Goal: Task Accomplishment & Management: Use online tool/utility

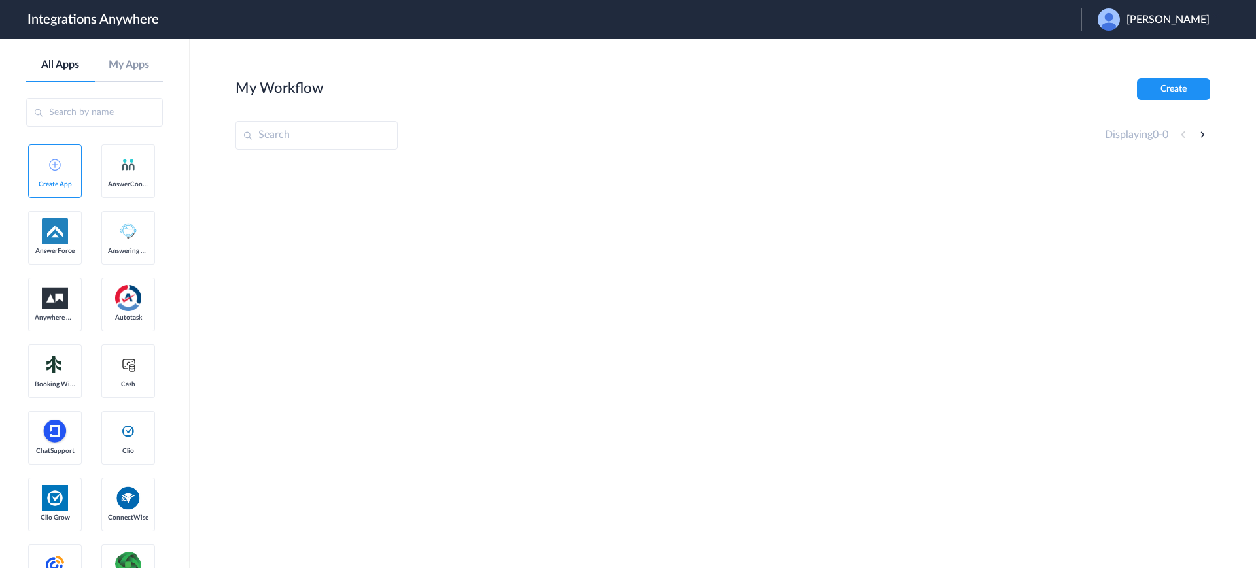
click at [1146, 19] on span "Phillip Strozier" at bounding box center [1167, 20] width 83 height 12
click at [1110, 55] on link "Logout" at bounding box center [1104, 52] width 27 height 9
click at [1014, 15] on span "Launch Account" at bounding box center [1027, 19] width 75 height 10
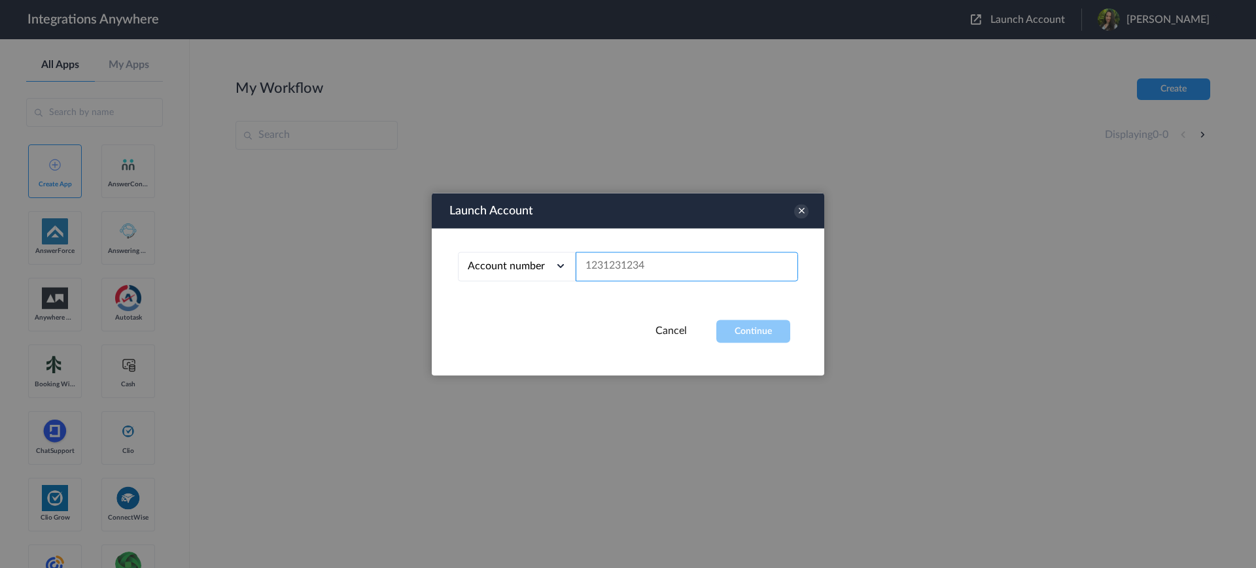
paste input "8664782691"
type input "8664782691"
click at [738, 336] on button "Continue" at bounding box center [753, 331] width 74 height 23
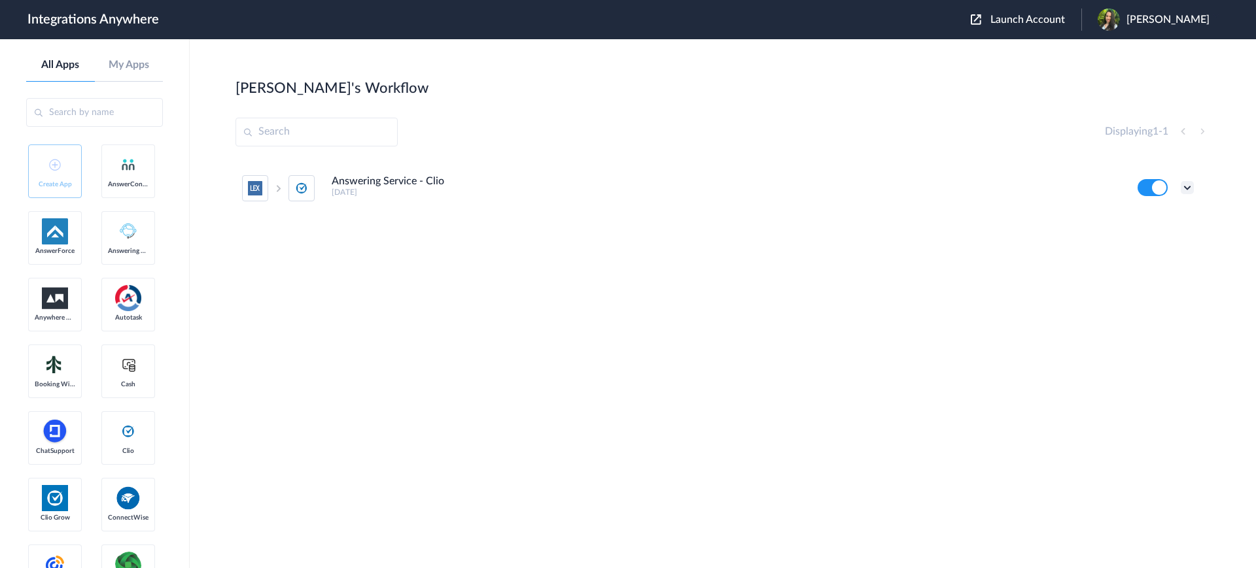
click at [1188, 189] on icon at bounding box center [1186, 187] width 13 height 13
click at [1160, 224] on li "Edit" at bounding box center [1150, 218] width 85 height 24
click at [1178, 187] on div "Edit Task history Delete" at bounding box center [1165, 187] width 56 height 17
click at [1185, 189] on icon at bounding box center [1186, 187] width 13 height 13
click at [1152, 245] on link "Task history" at bounding box center [1149, 241] width 63 height 9
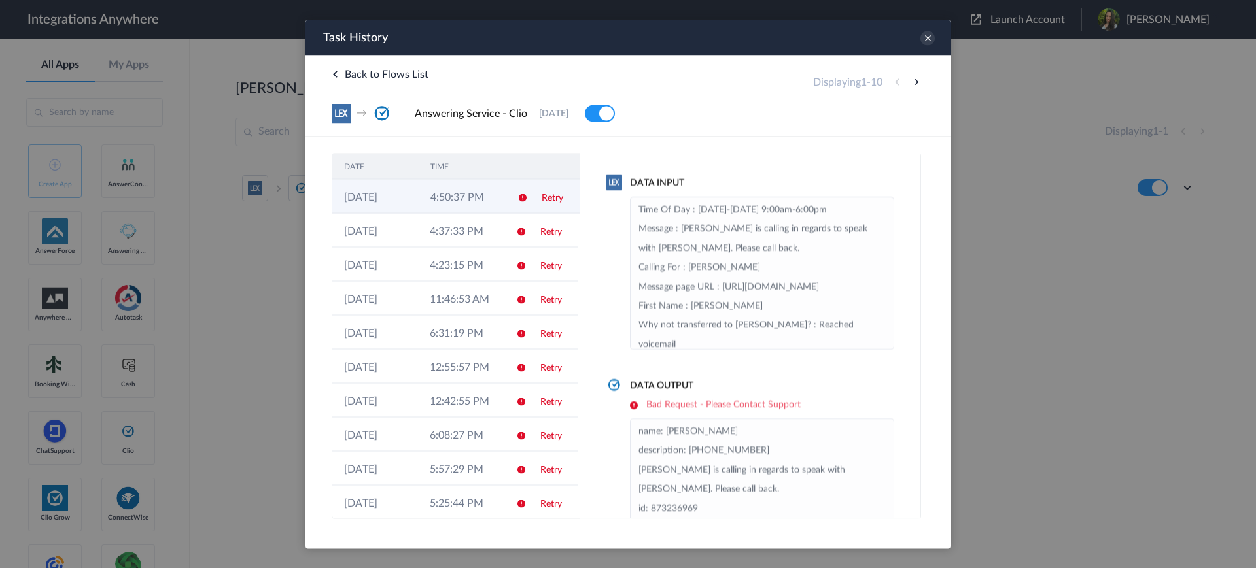
click at [517, 196] on icon at bounding box center [522, 197] width 10 height 10
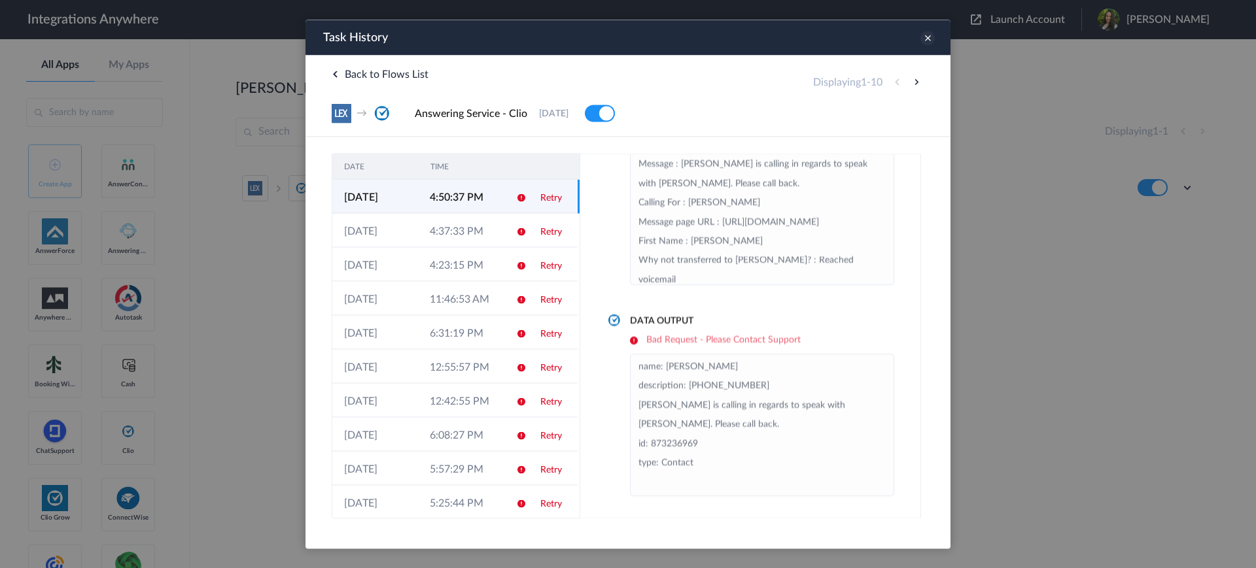
click at [927, 40] on icon at bounding box center [927, 38] width 14 height 14
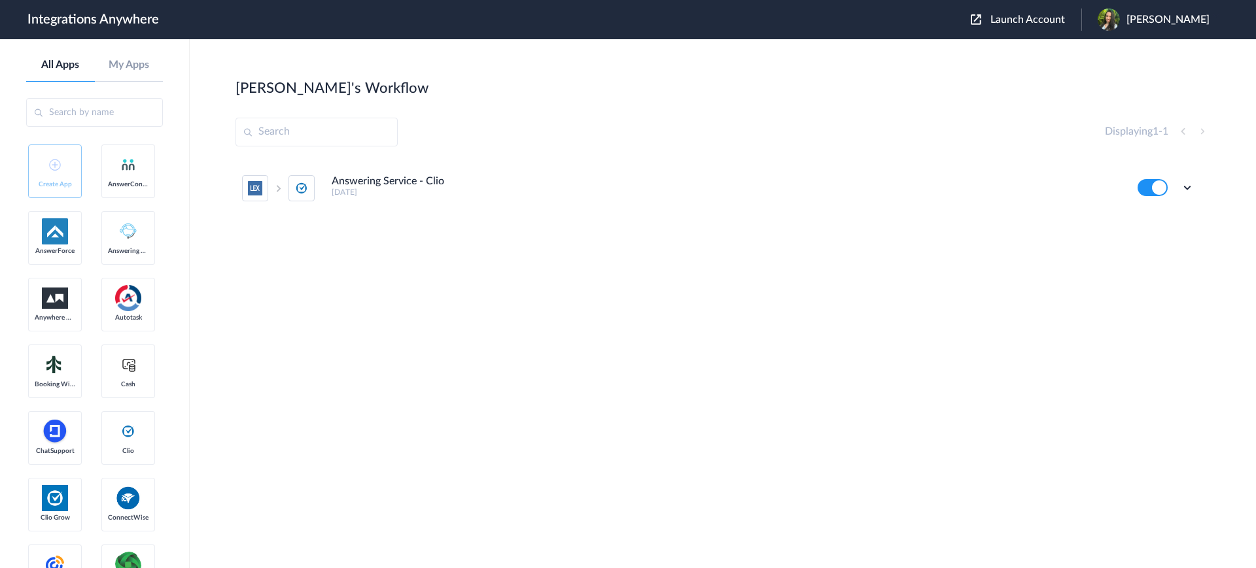
click at [1158, 192] on button at bounding box center [1152, 187] width 30 height 17
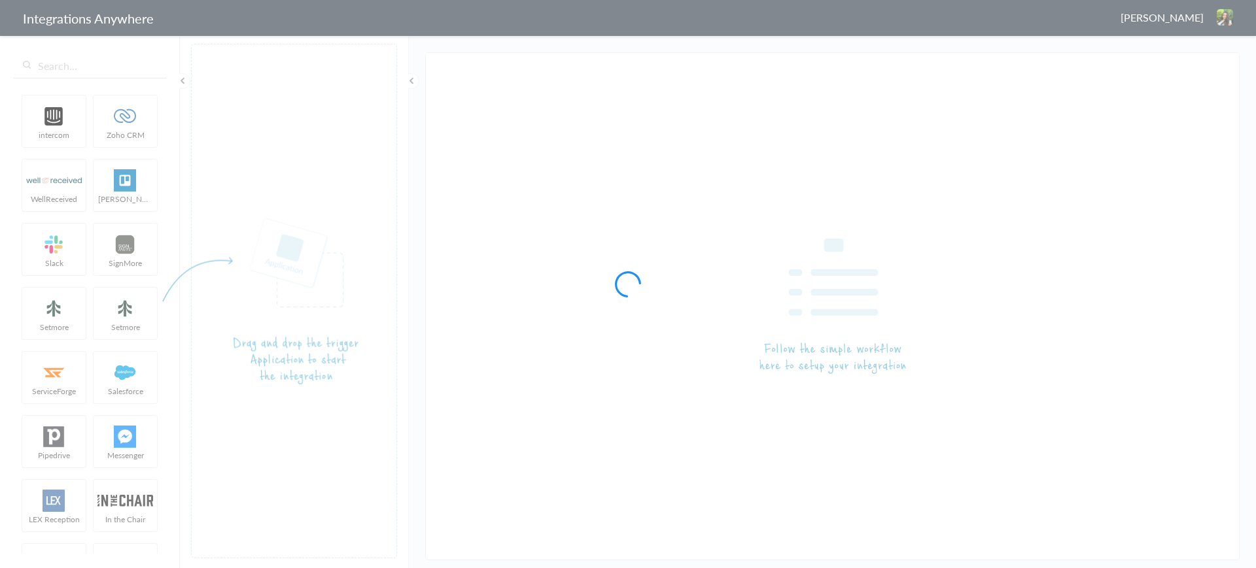
type input "Answering Service - Clio"
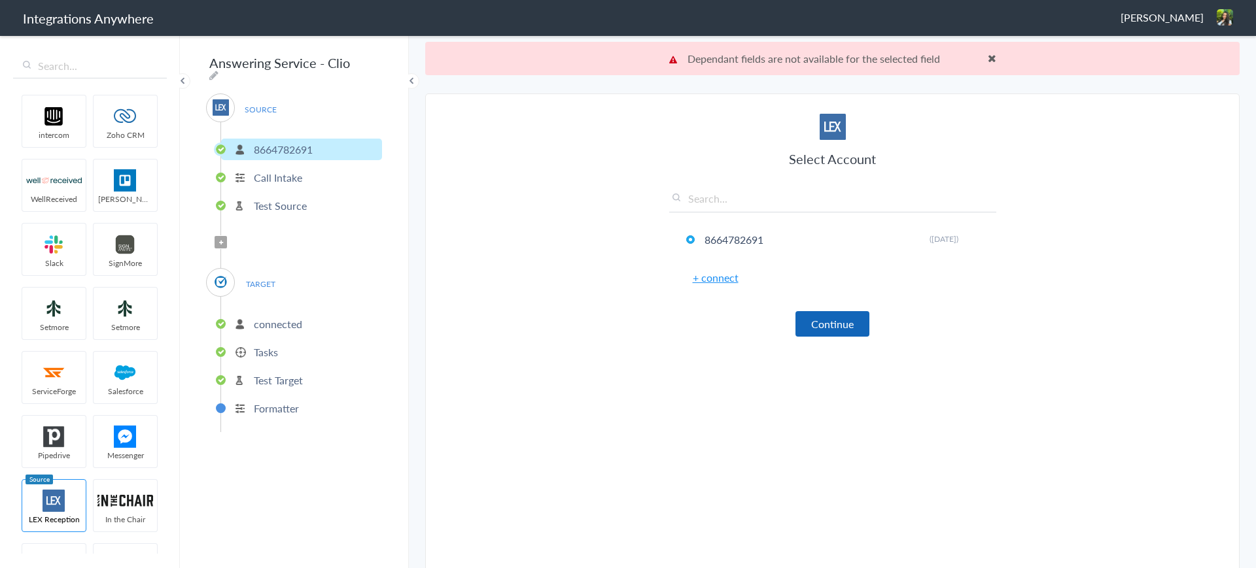
click at [821, 320] on button "Continue" at bounding box center [832, 324] width 74 height 26
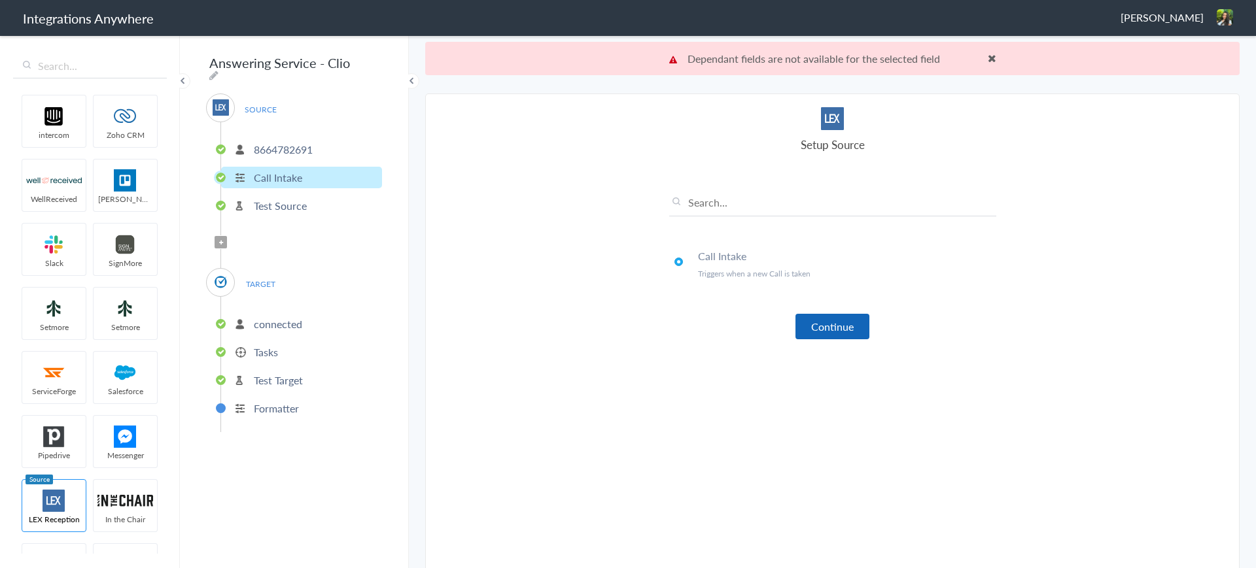
click at [823, 328] on button "Continue" at bounding box center [832, 327] width 74 height 26
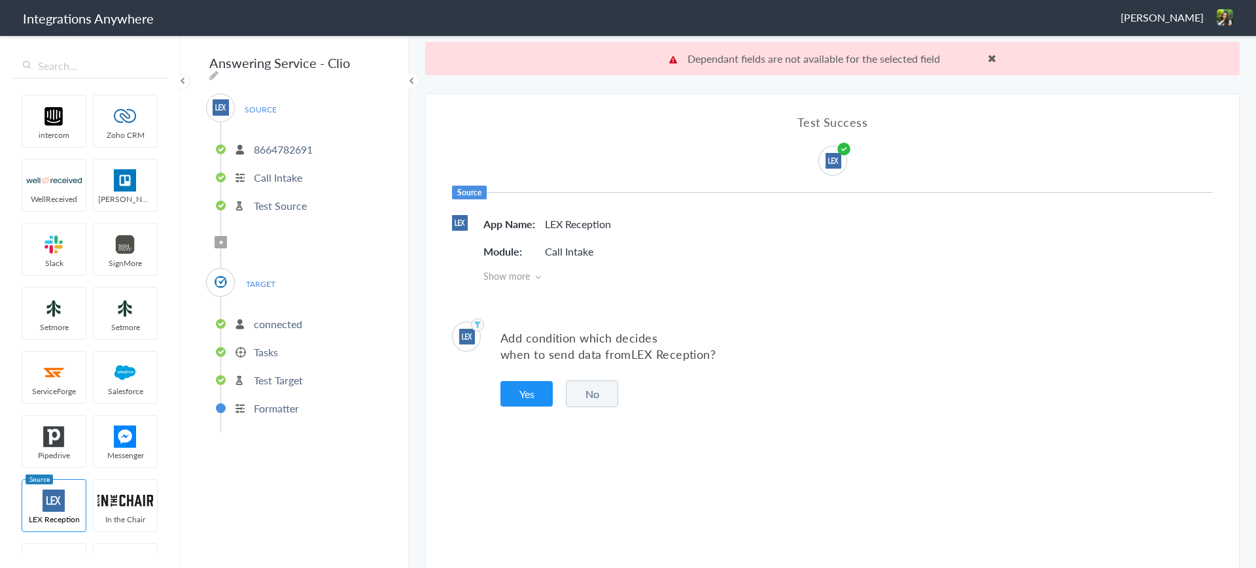
click at [279, 323] on p "connected" at bounding box center [278, 323] width 48 height 15
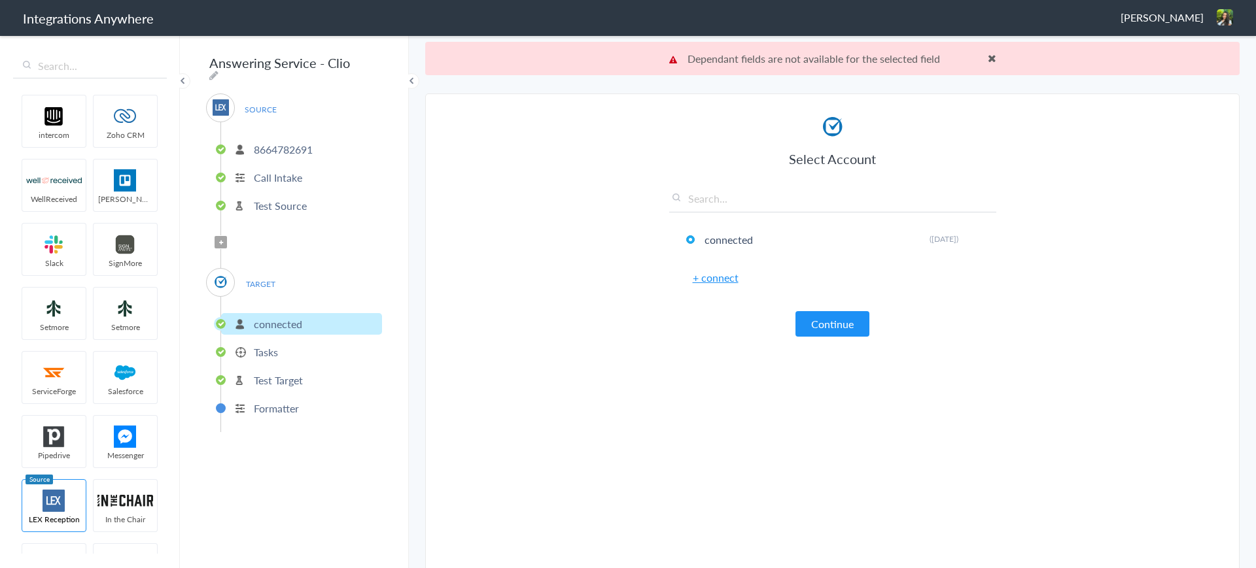
click at [260, 345] on p "Tasks" at bounding box center [266, 352] width 24 height 15
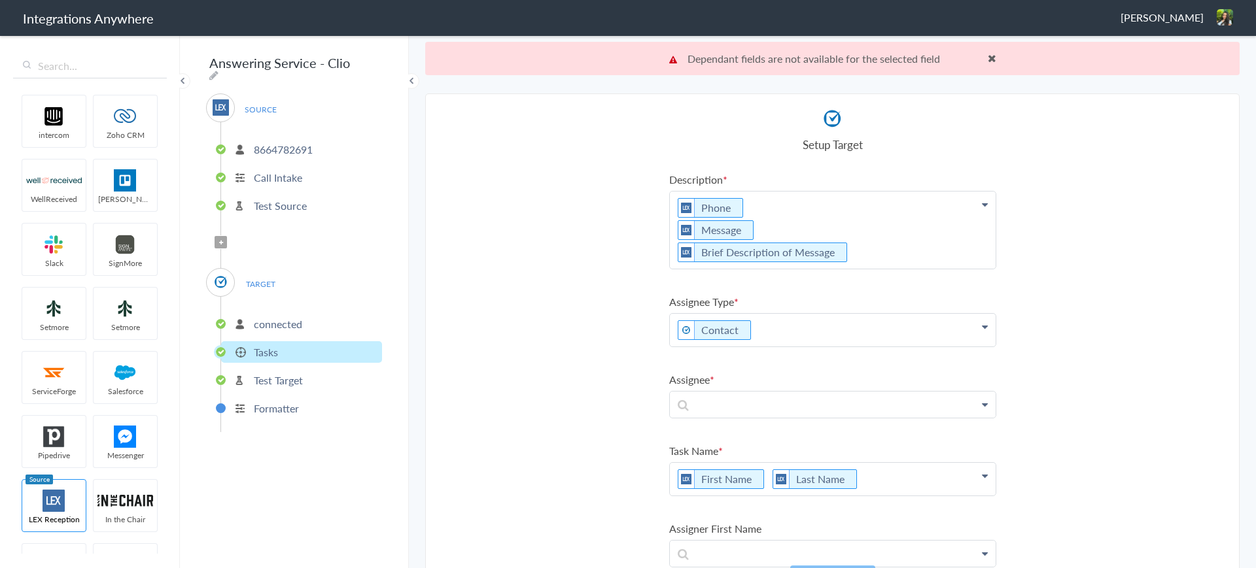
scroll to position [33, 0]
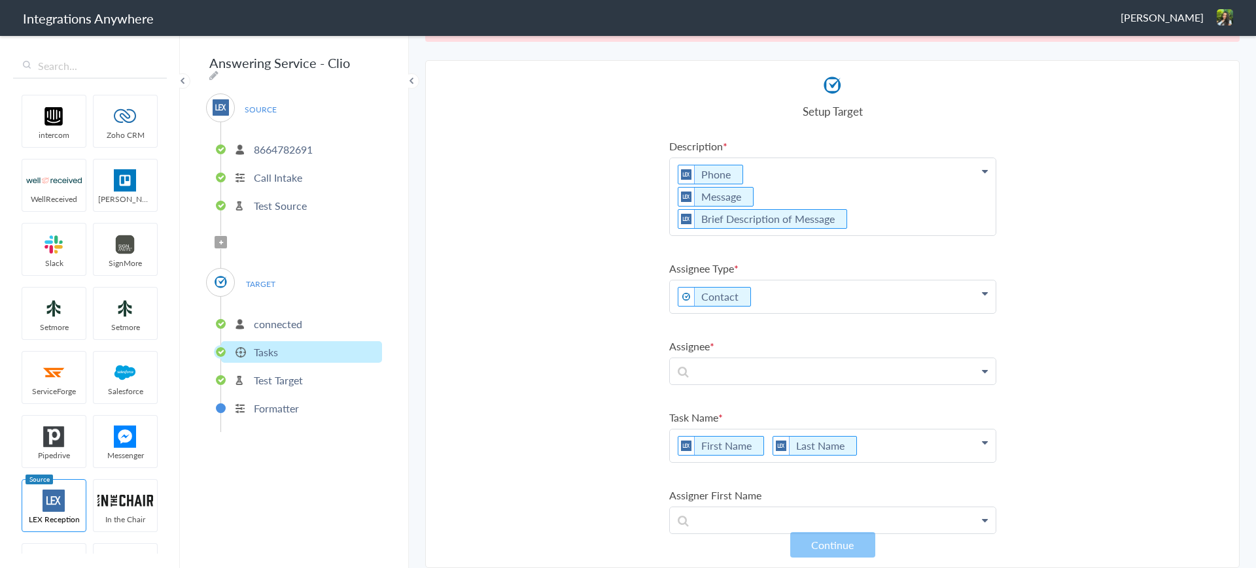
click at [288, 373] on p "Test Target" at bounding box center [278, 380] width 49 height 15
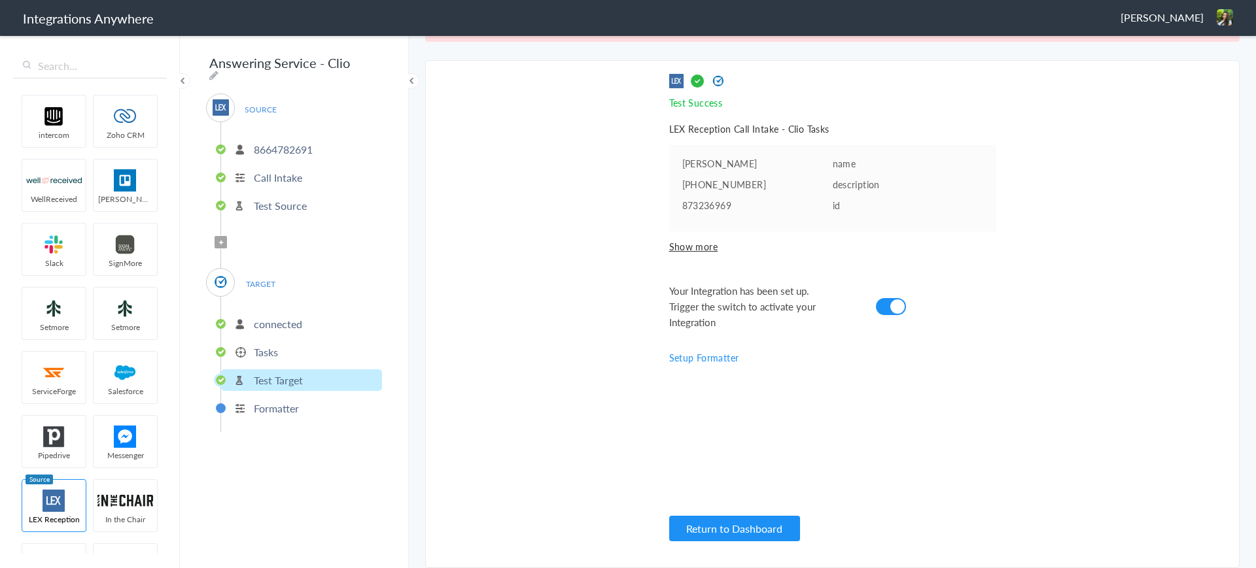
click at [279, 316] on p "connected" at bounding box center [278, 323] width 48 height 15
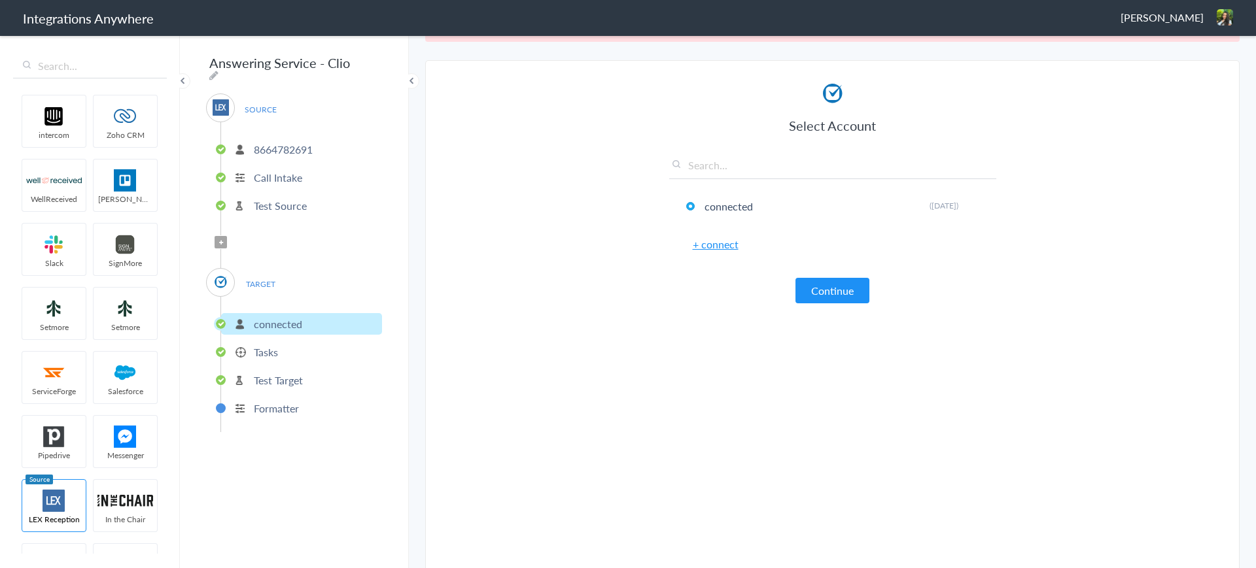
click at [271, 198] on p "Test Source" at bounding box center [280, 205] width 53 height 15
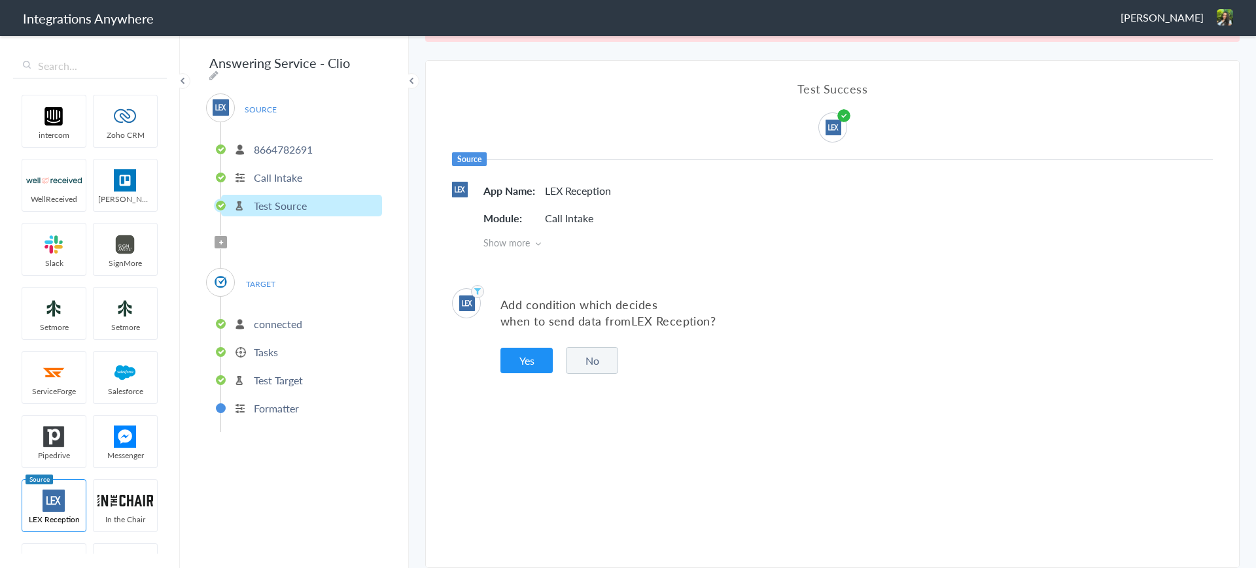
click at [288, 171] on p "Call Intake" at bounding box center [278, 177] width 48 height 15
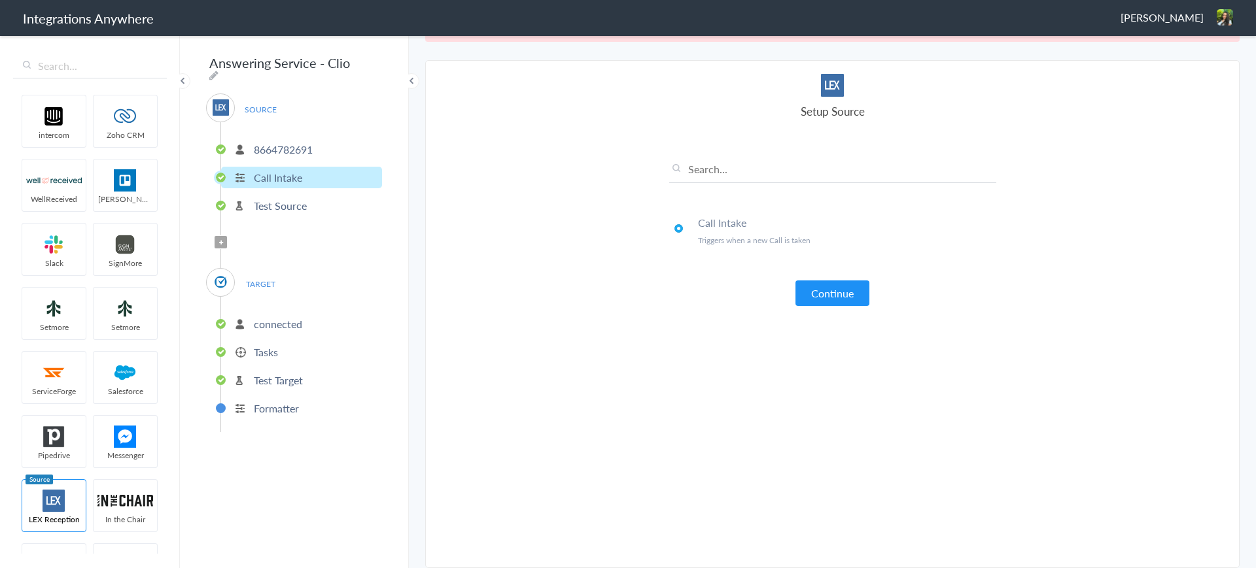
click at [267, 286] on span "TARGET" at bounding box center [260, 284] width 50 height 18
click at [266, 275] on span "TARGET" at bounding box center [260, 284] width 50 height 18
click at [268, 322] on p "connected" at bounding box center [278, 323] width 48 height 15
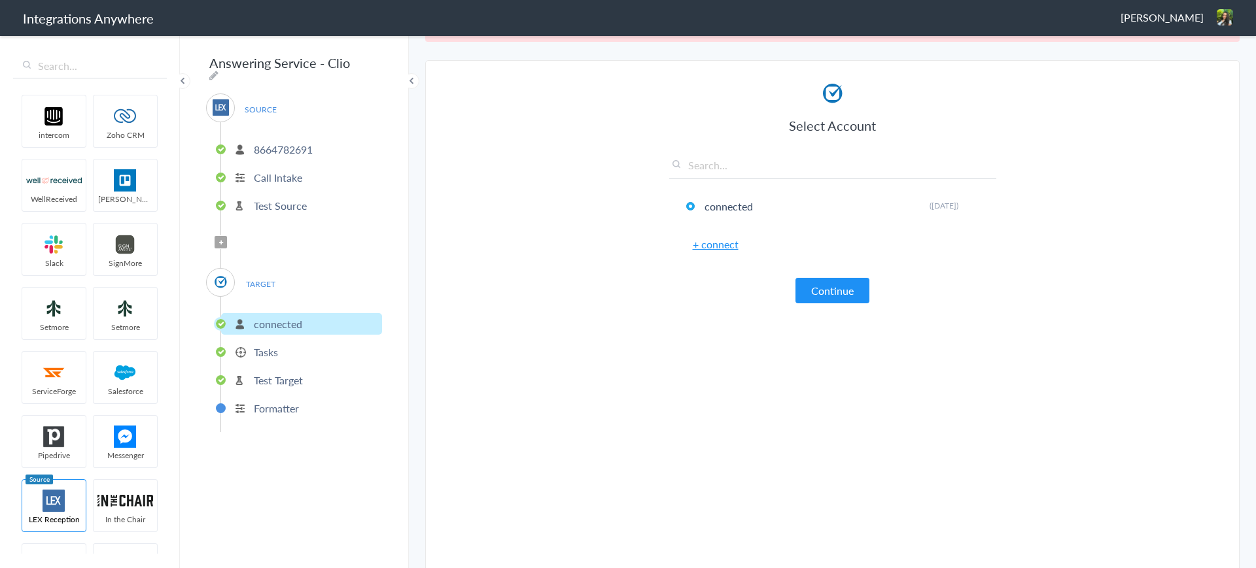
click at [260, 348] on p "Tasks" at bounding box center [266, 352] width 24 height 15
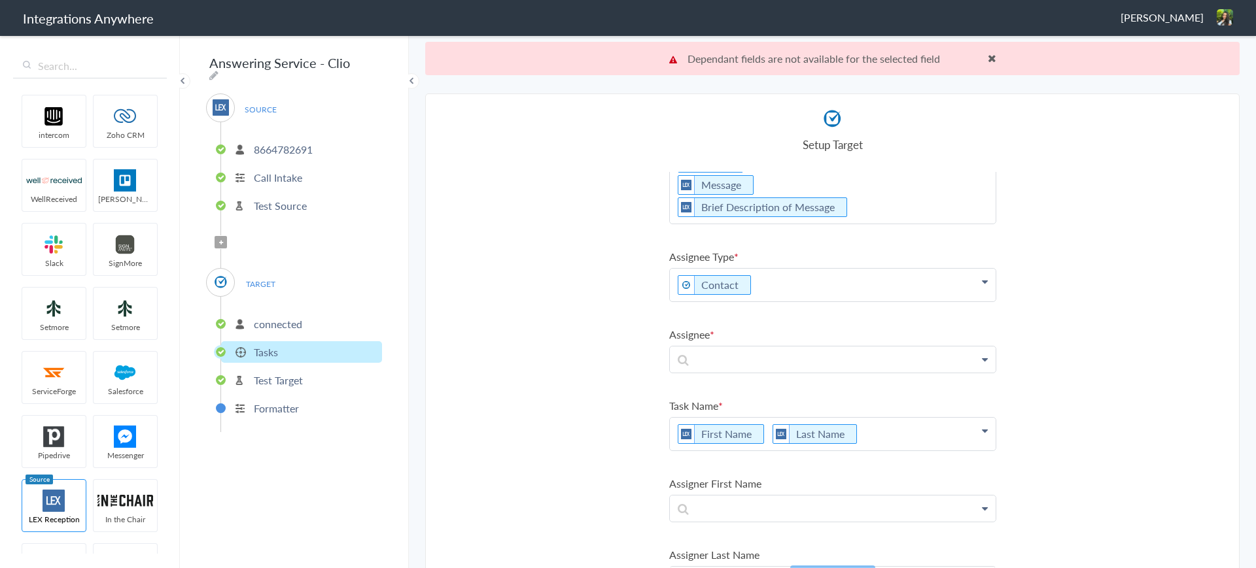
scroll to position [0, 0]
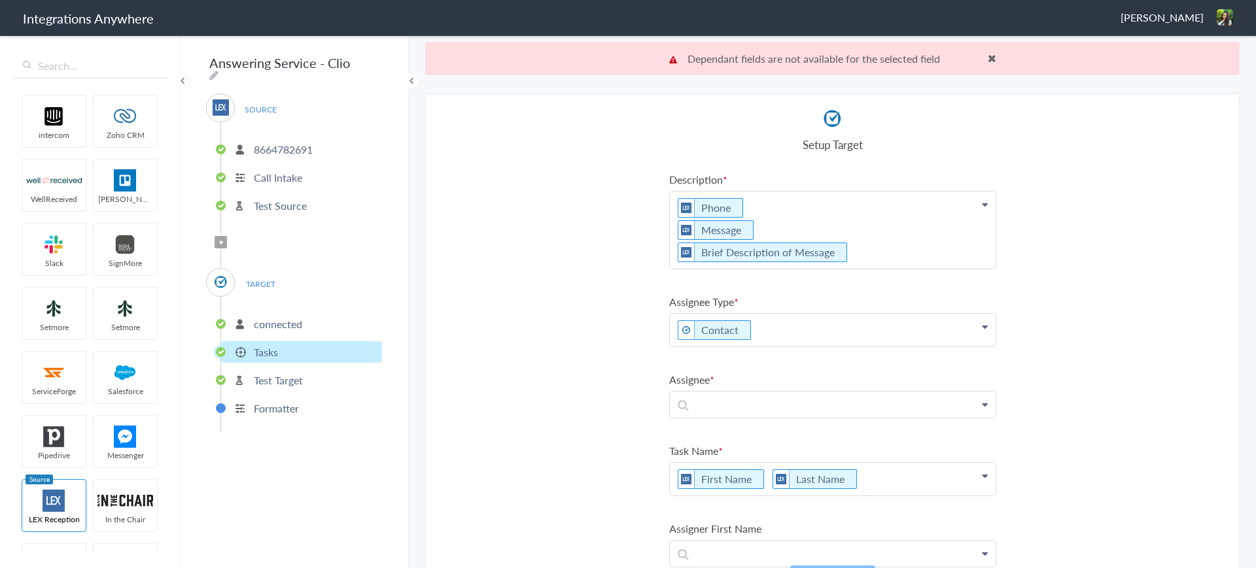
click at [1073, 341] on section "Select Account 8664782691 Rename Delete (5 years ago) + connect Continue Setup …" at bounding box center [832, 348] width 814 height 508
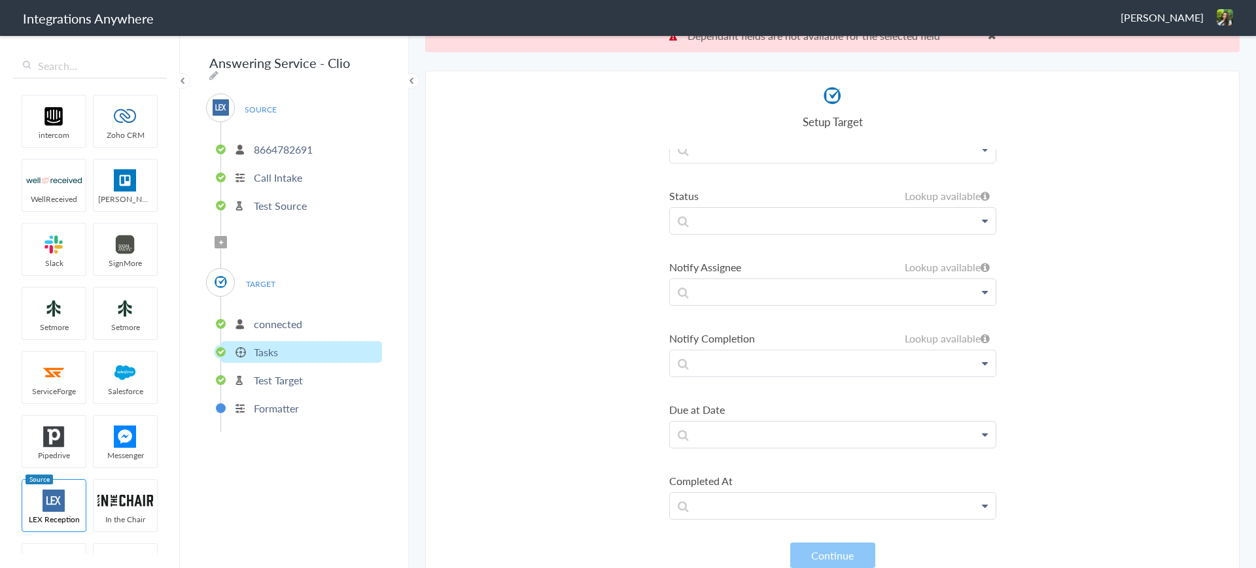
scroll to position [33, 0]
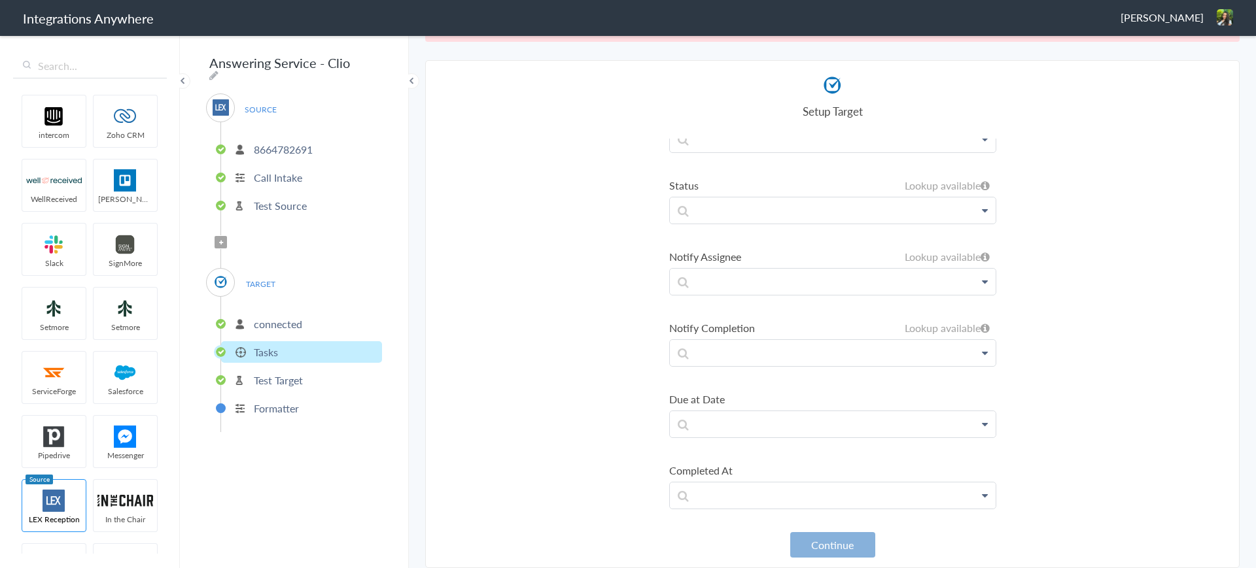
click at [833, 543] on button "Continue" at bounding box center [832, 545] width 85 height 26
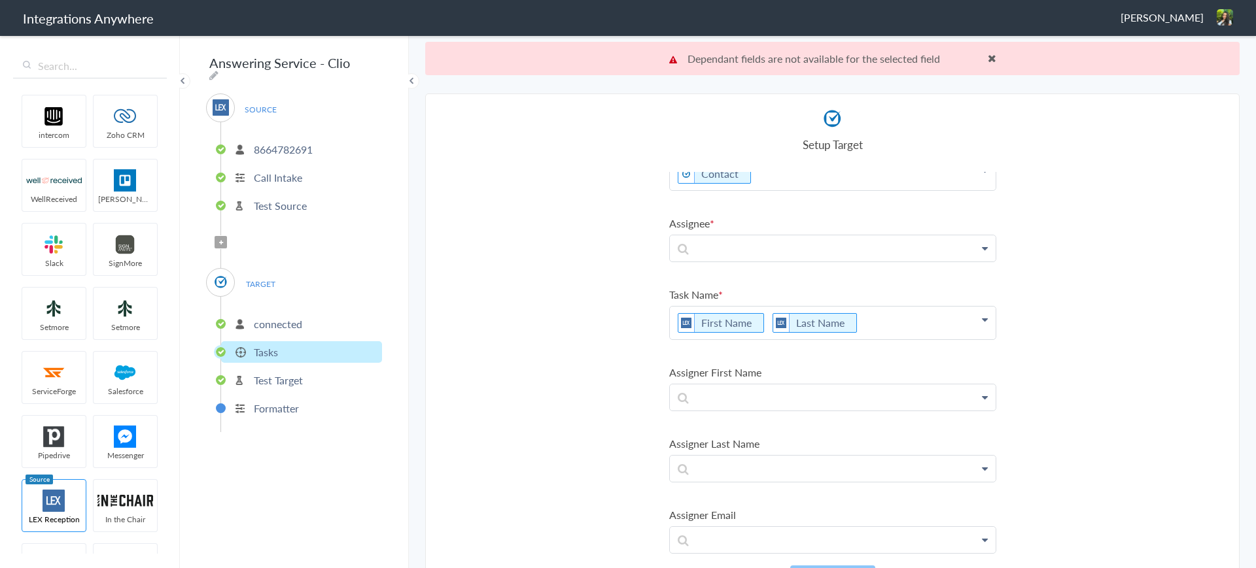
scroll to position [0, 0]
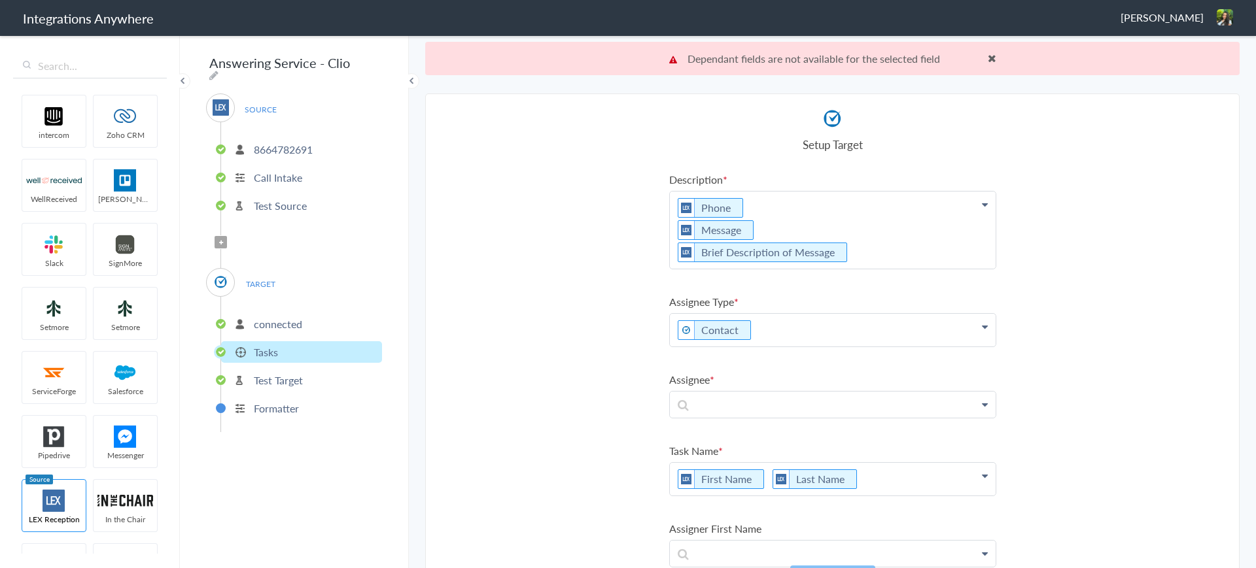
click at [819, 417] on link at bounding box center [833, 405] width 326 height 26
click at [825, 411] on p at bounding box center [833, 405] width 326 height 26
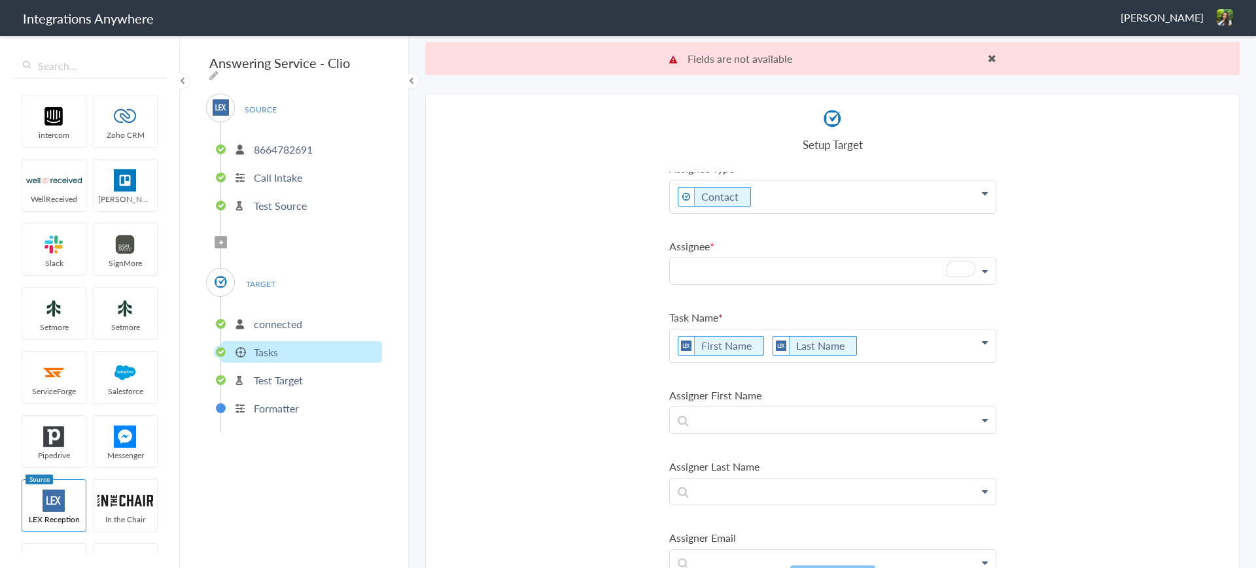
scroll to position [82, 0]
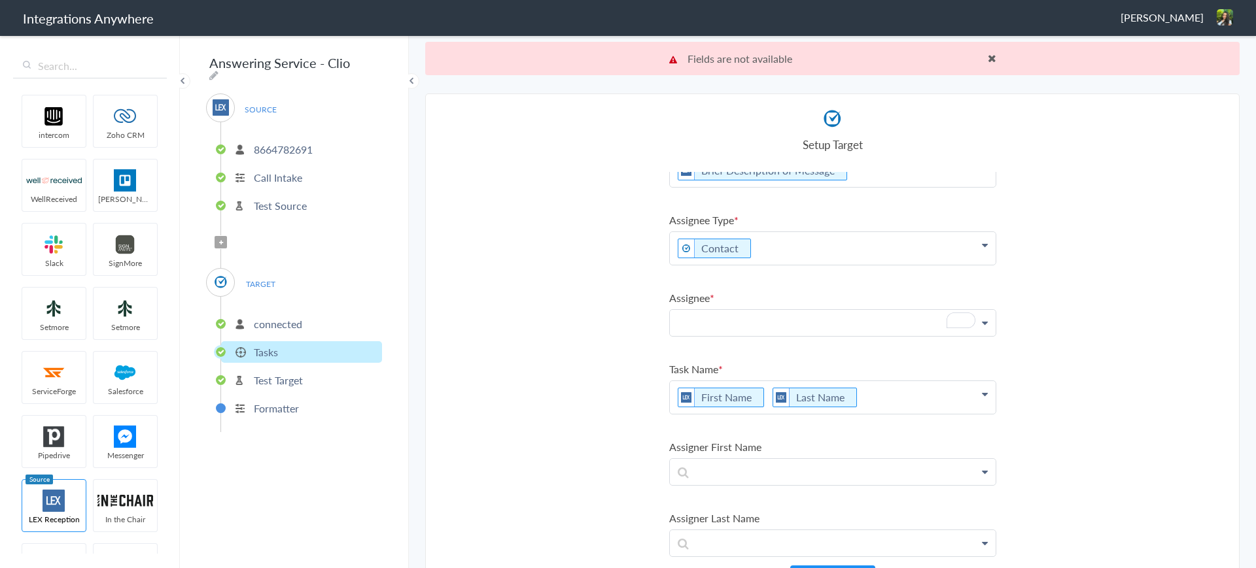
click at [267, 145] on p "8664782691" at bounding box center [283, 149] width 59 height 15
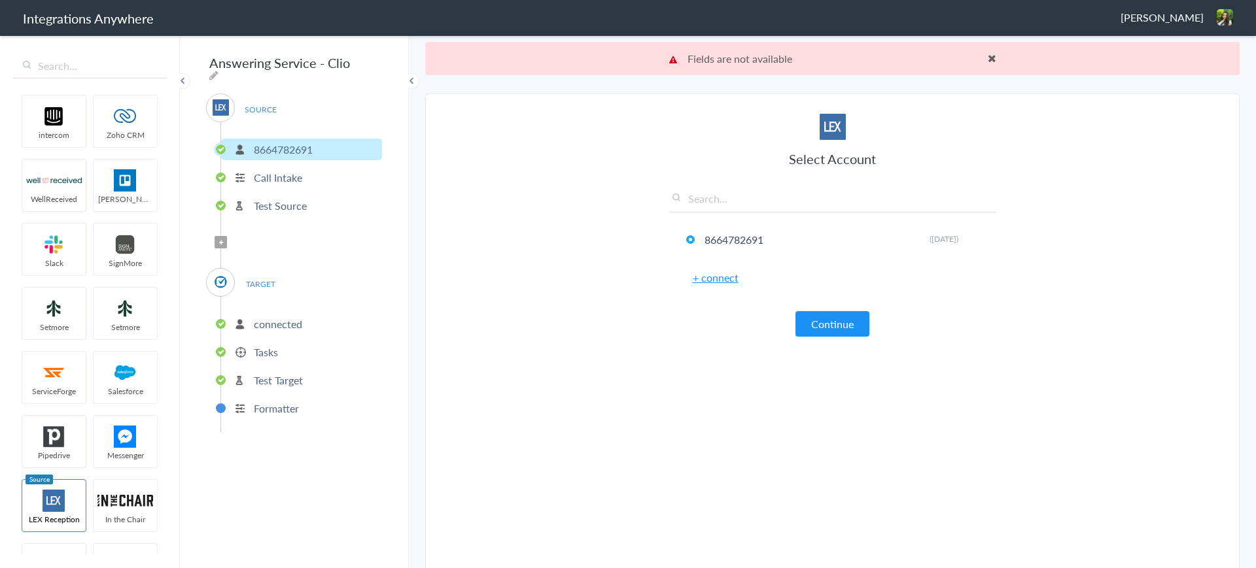
click at [281, 173] on p "Call Intake" at bounding box center [278, 177] width 48 height 15
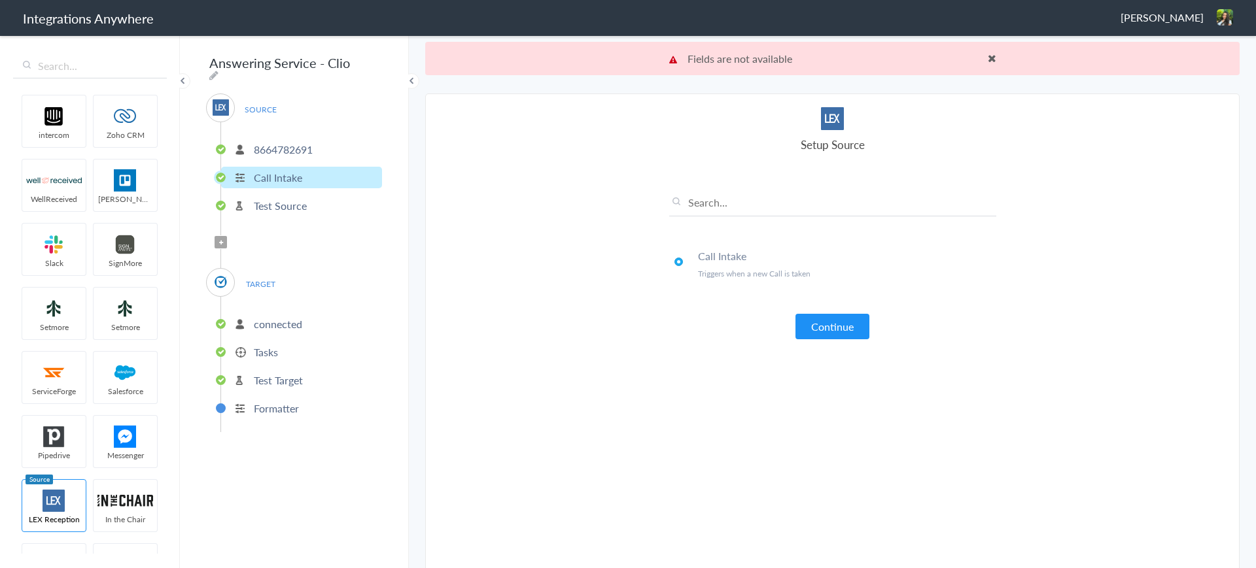
click at [294, 201] on p "Test Source" at bounding box center [280, 205] width 53 height 15
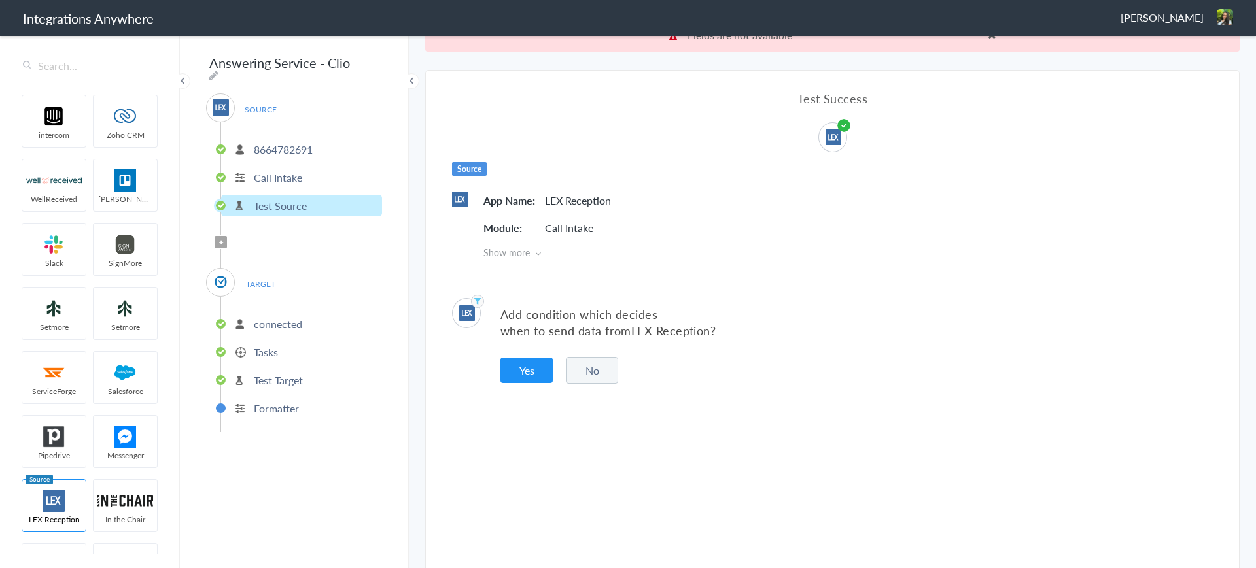
scroll to position [33, 0]
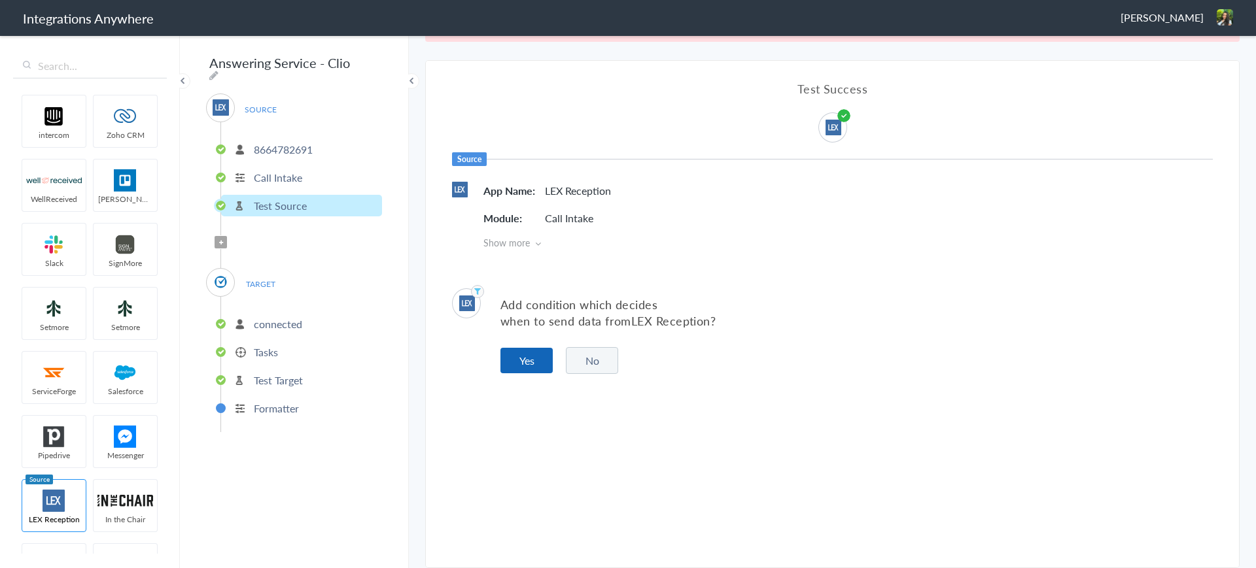
click at [526, 366] on button "Yes" at bounding box center [526, 361] width 52 height 26
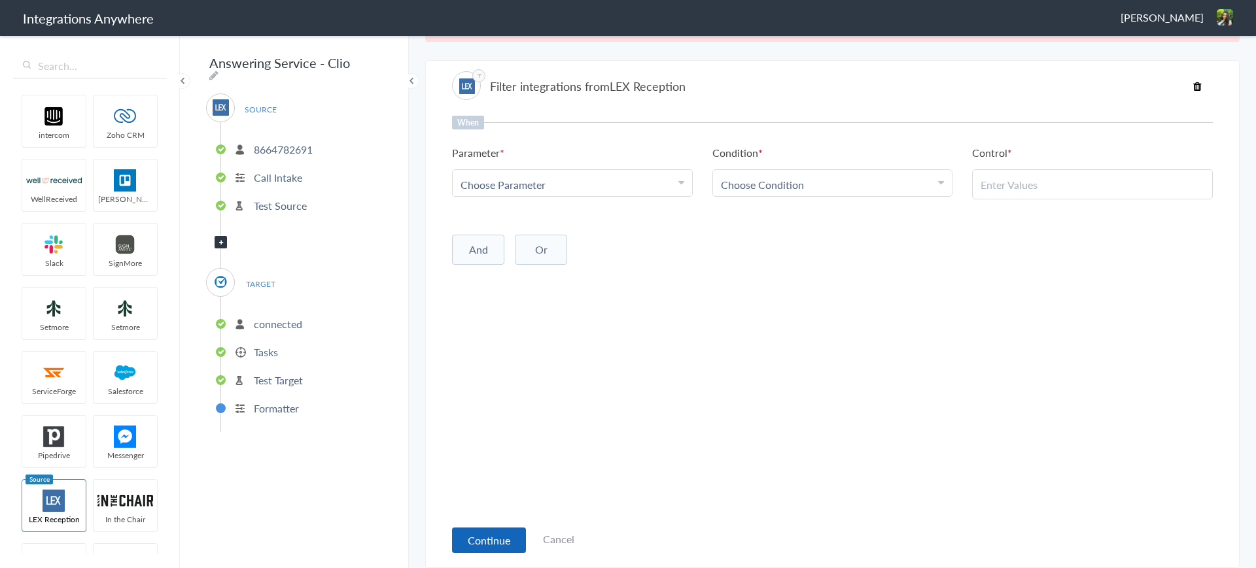
click at [507, 540] on button "Continue" at bounding box center [489, 541] width 74 height 26
click at [268, 319] on p "connected" at bounding box center [278, 323] width 48 height 15
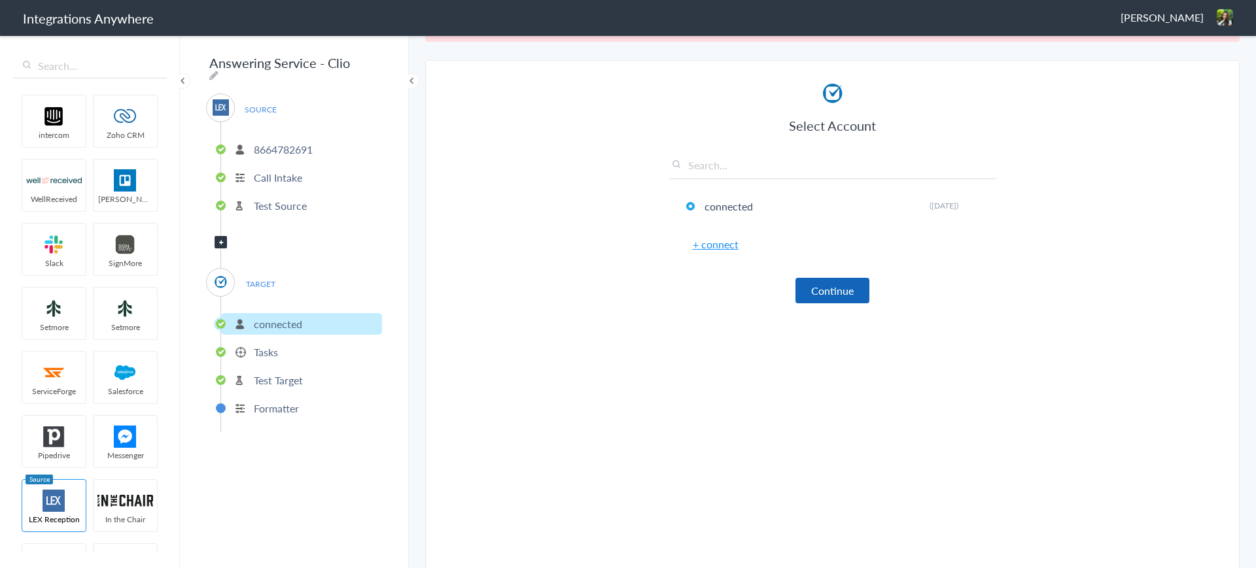
click at [828, 284] on button "Continue" at bounding box center [832, 291] width 74 height 26
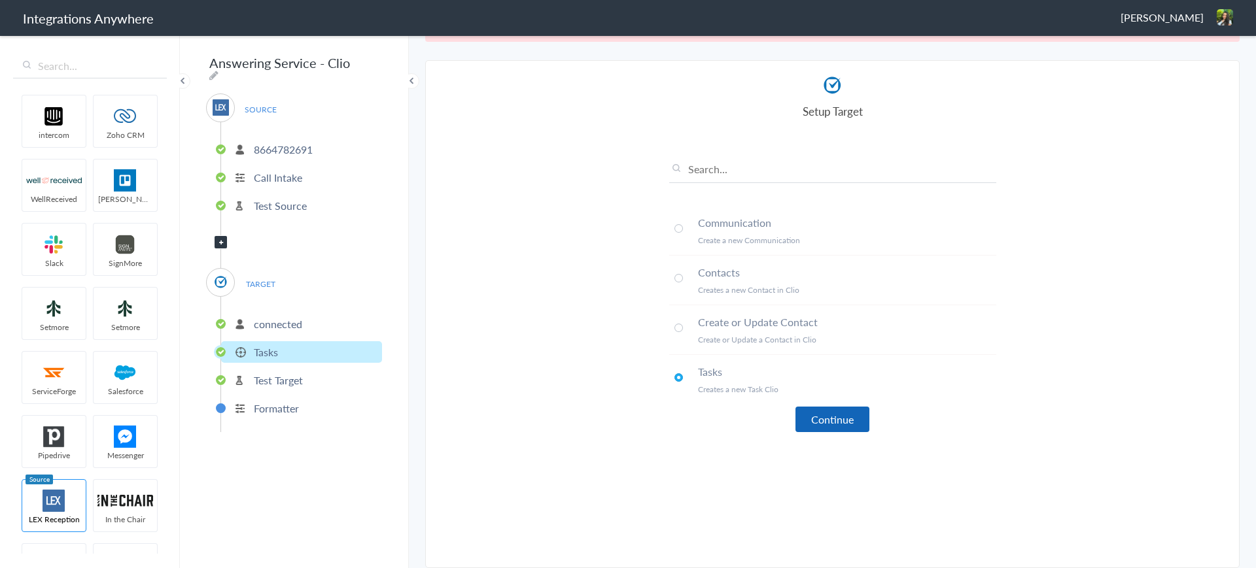
click at [826, 429] on button "Continue" at bounding box center [832, 420] width 74 height 26
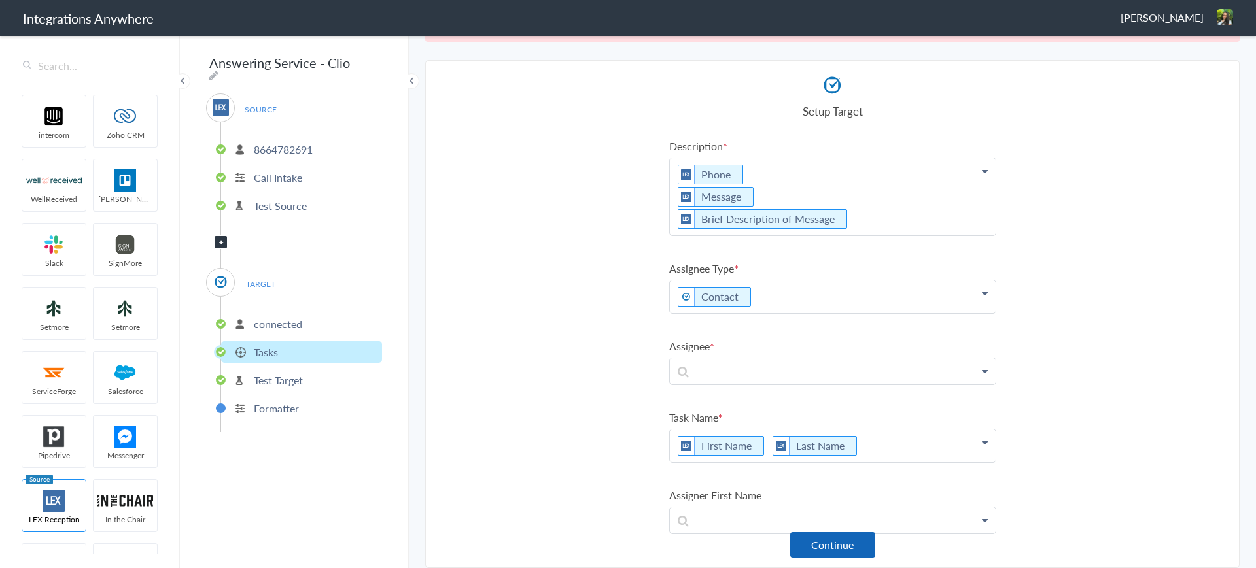
click at [825, 546] on button "Continue" at bounding box center [832, 545] width 85 height 26
click at [876, 376] on p "To enrich screen reader interactions, please activate Accessibility in Grammarl…" at bounding box center [833, 371] width 326 height 26
click at [969, 375] on p "fir" at bounding box center [833, 371] width 326 height 26
click at [1057, 330] on section "Select Account 8664782691 Rename Delete (5 years ago) + connect Continue Setup …" at bounding box center [832, 314] width 814 height 508
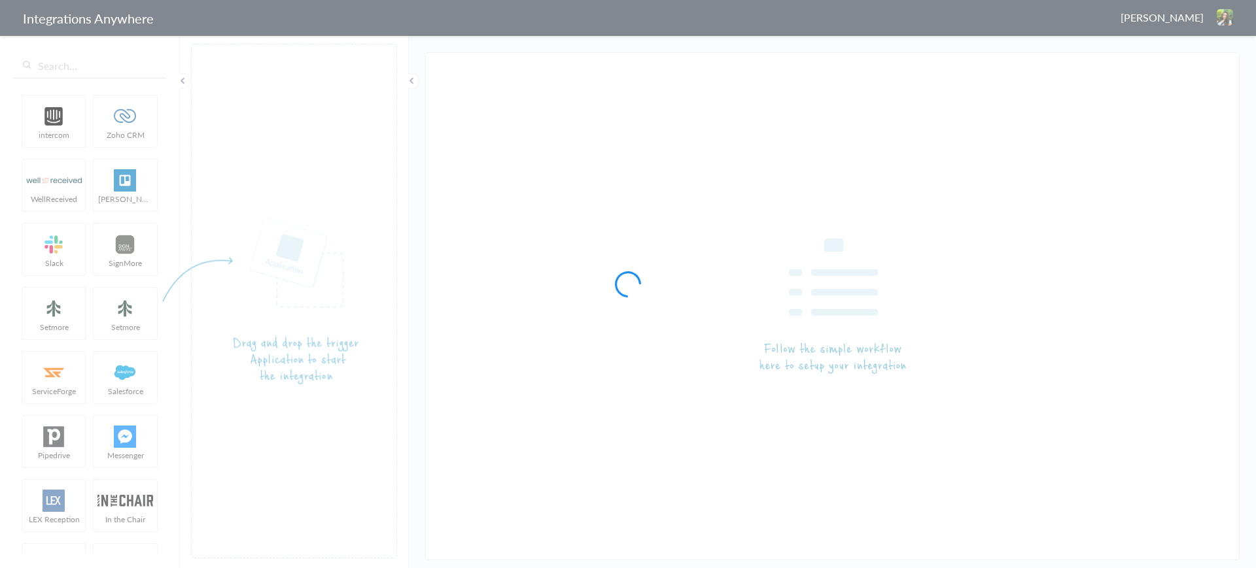
type input "Answering Service - Clio"
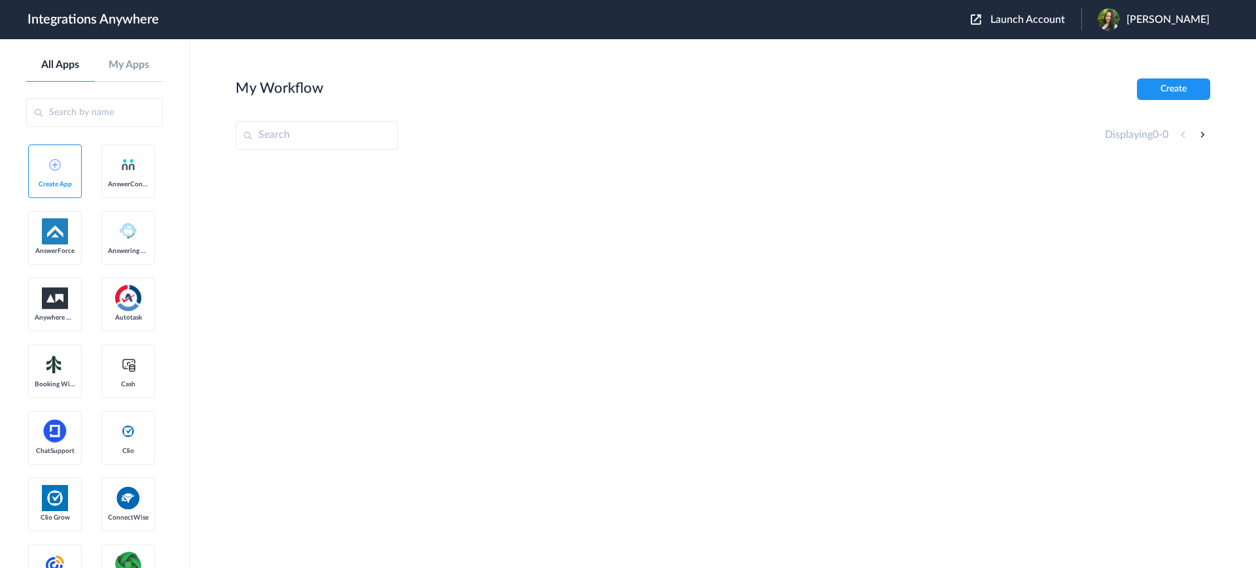
click at [1025, 22] on span "Launch Account" at bounding box center [1027, 19] width 75 height 10
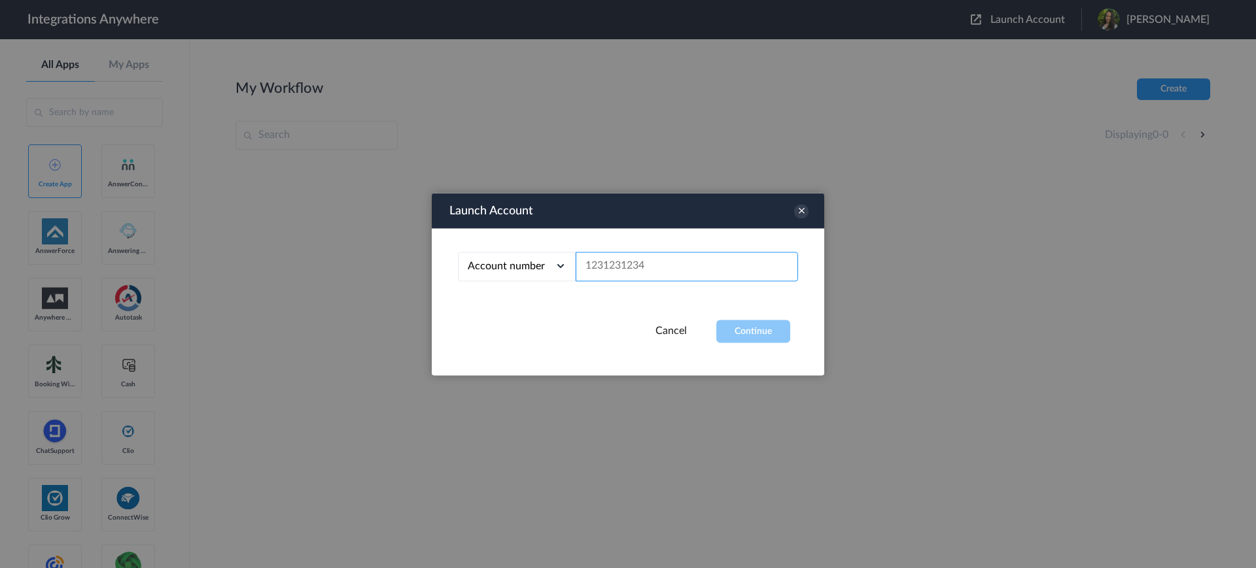
click at [643, 265] on input "text" at bounding box center [686, 266] width 222 height 29
paste input "8188730130"
type input "8188730130"
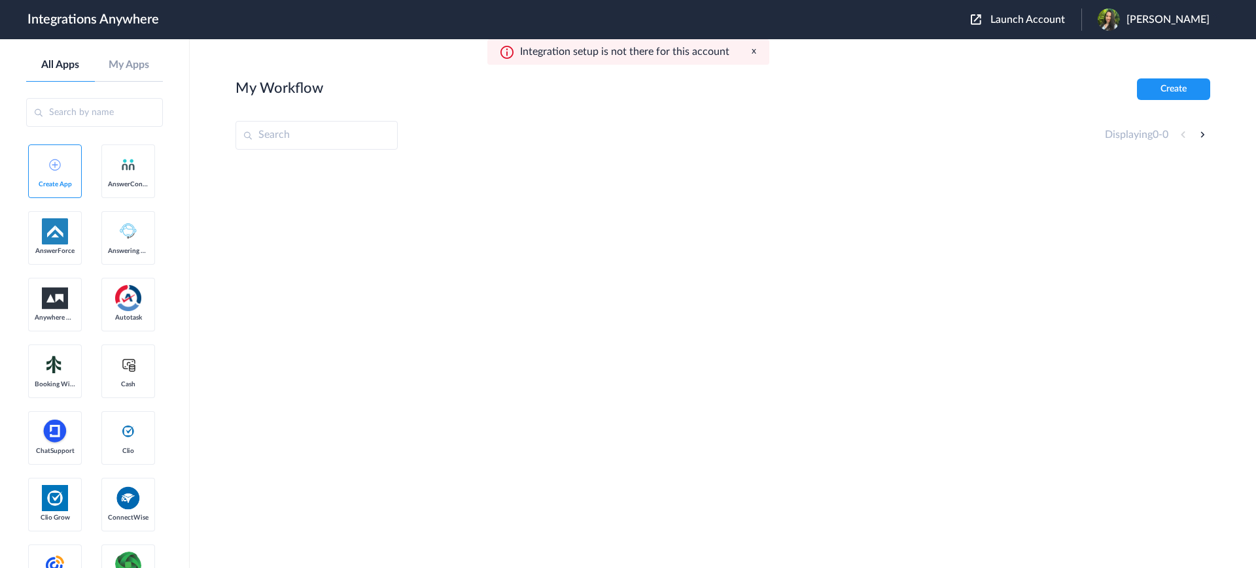
click at [751, 50] on button "x" at bounding box center [753, 51] width 5 height 11
